Goal: Browse casually

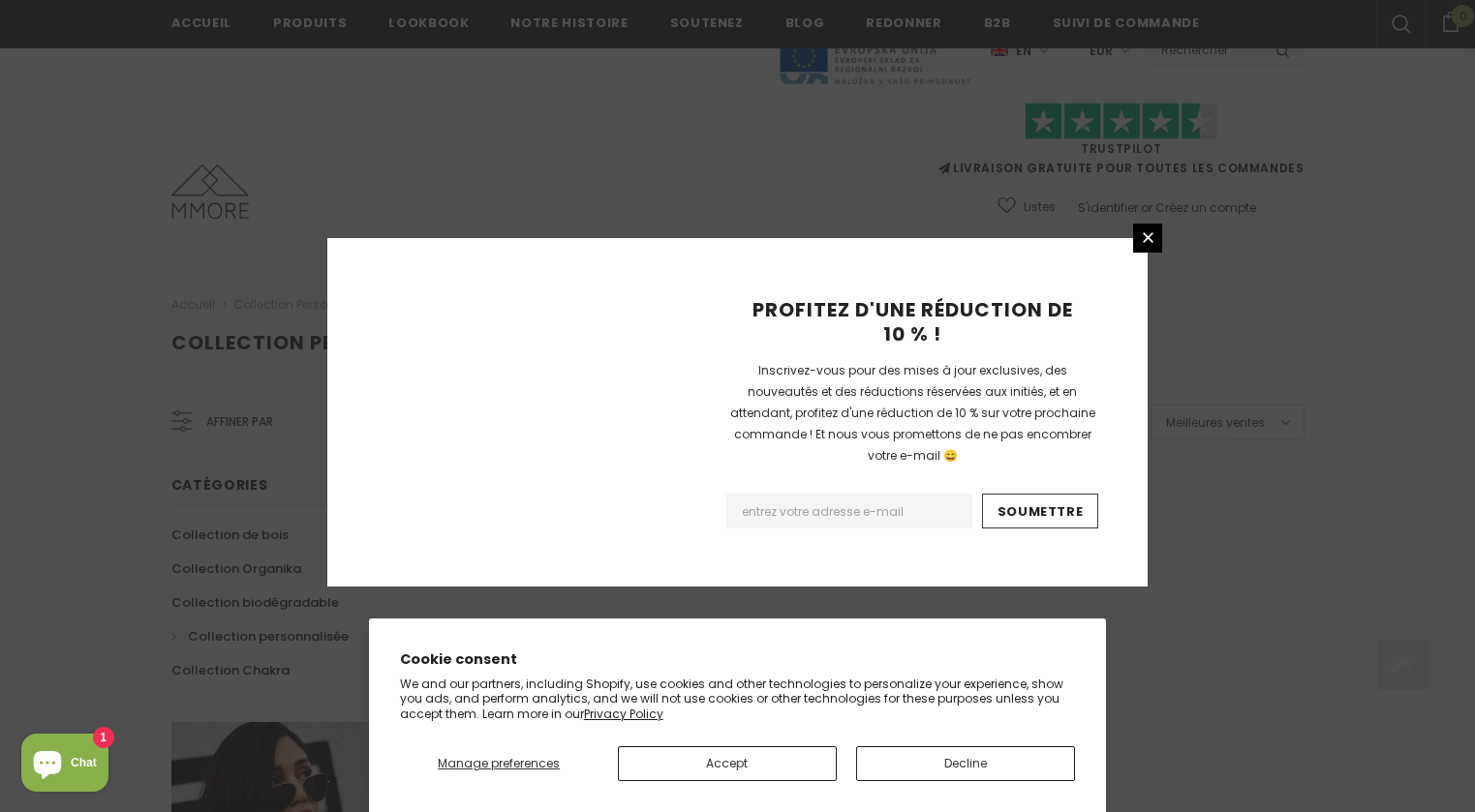
scroll to position [1218, 0]
